Goal: Navigation & Orientation: Find specific page/section

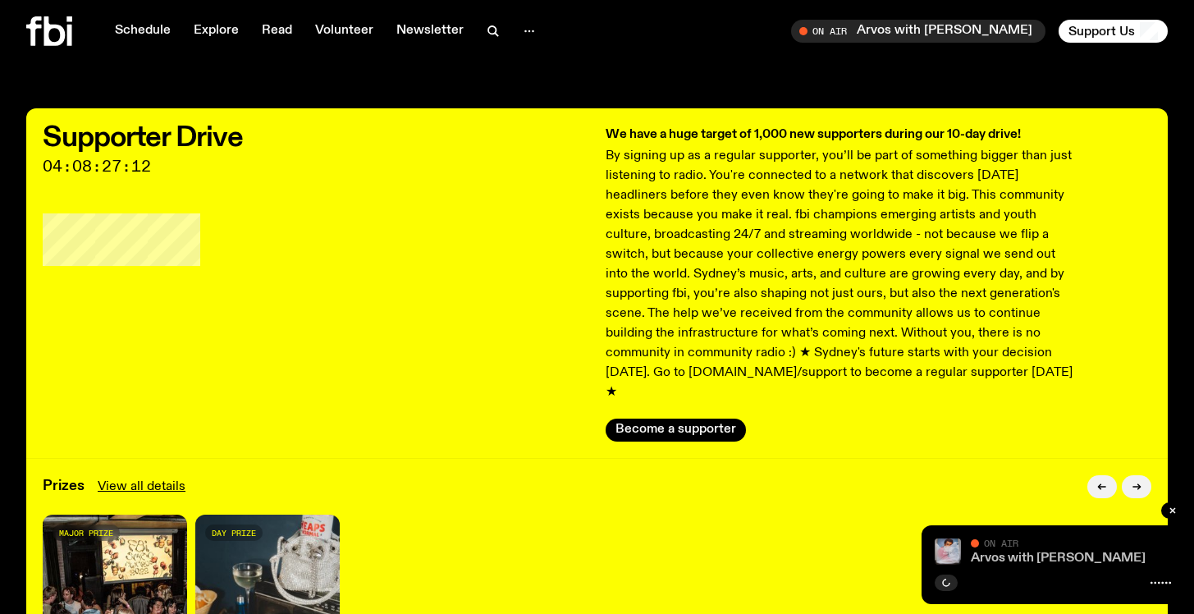
click at [1026, 557] on link "Arvos with [PERSON_NAME]" at bounding box center [1058, 557] width 175 height 13
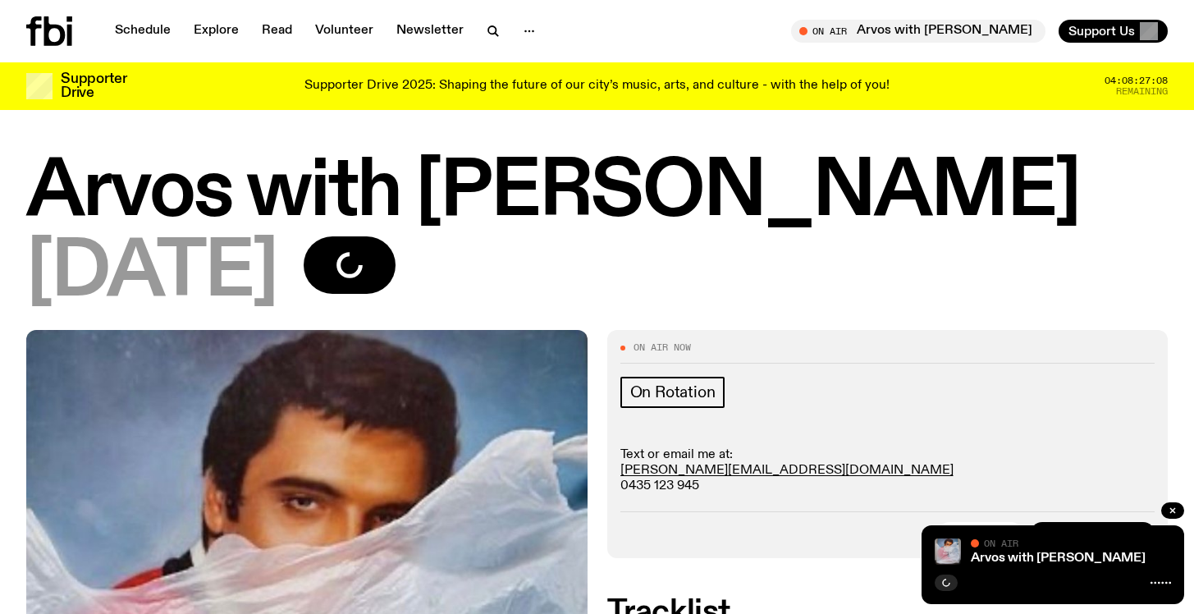
click at [439, 182] on h1 "Arvos with [PERSON_NAME]" at bounding box center [596, 193] width 1141 height 74
click at [137, 21] on link "Schedule" at bounding box center [142, 31] width 75 height 23
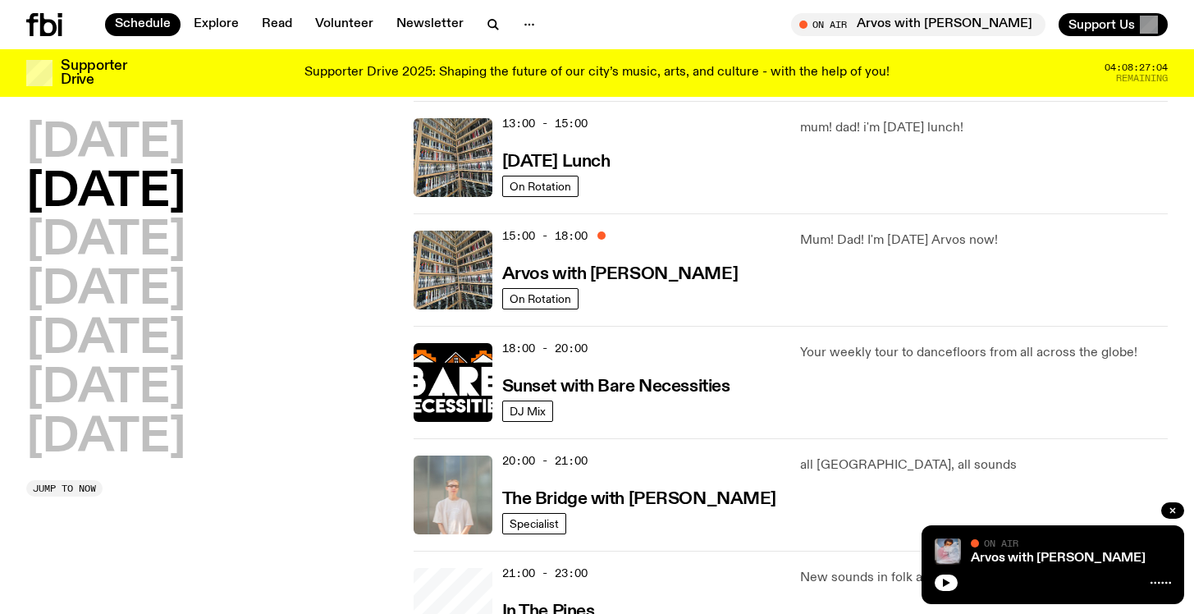
scroll to position [498, 0]
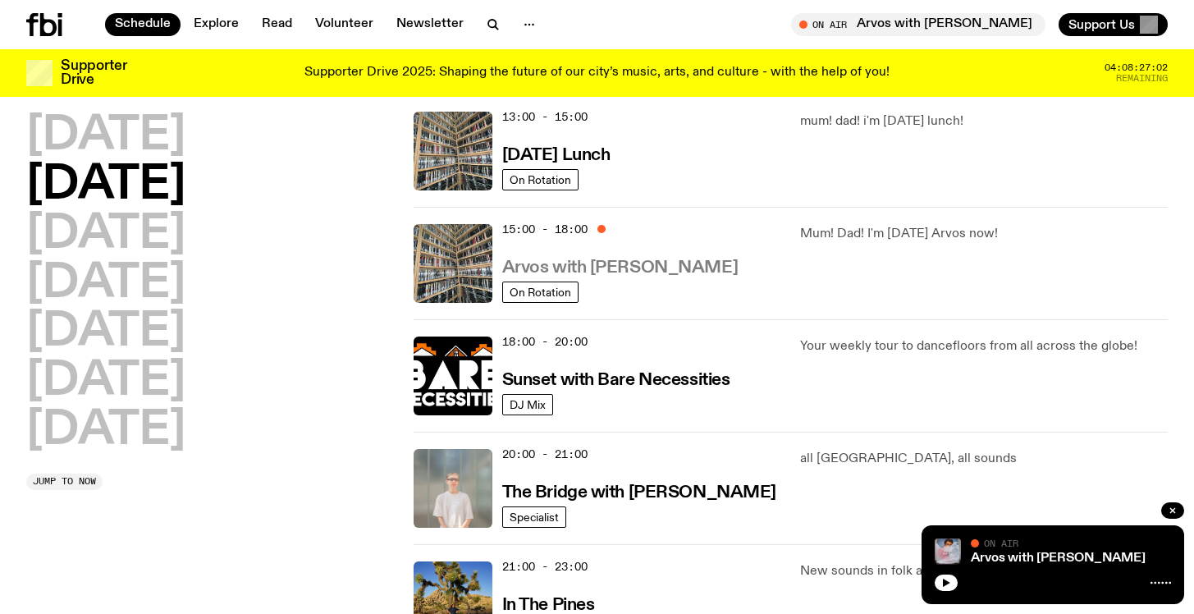
click at [668, 272] on h3 "Arvos with [PERSON_NAME]" at bounding box center [619, 267] width 235 height 17
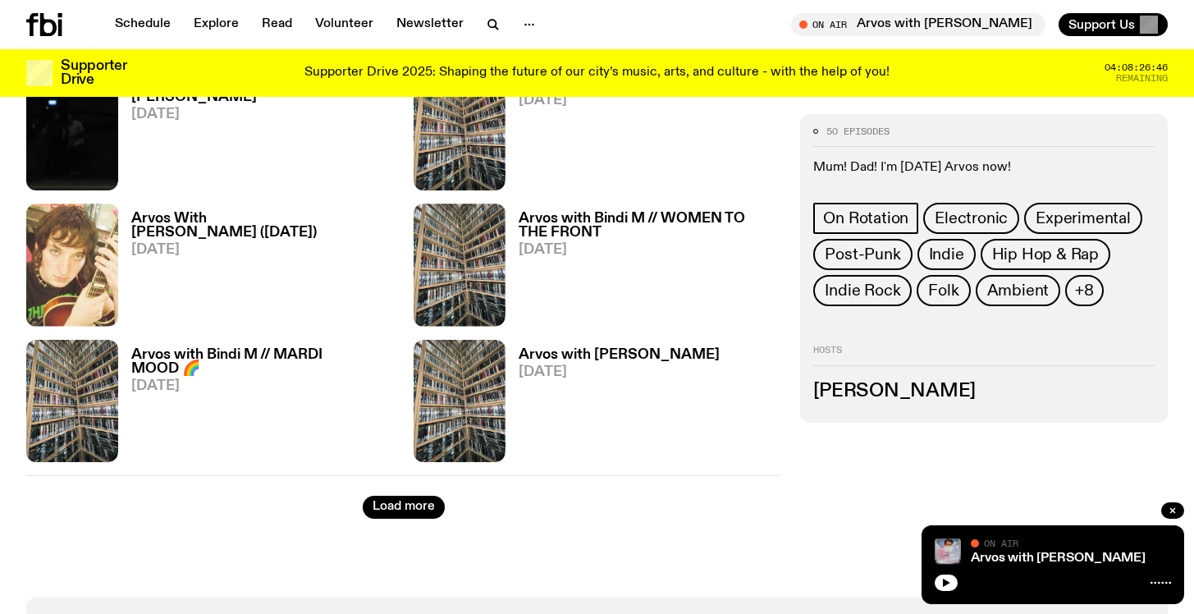
scroll to position [2638, 0]
